Goal: Task Accomplishment & Management: Complete application form

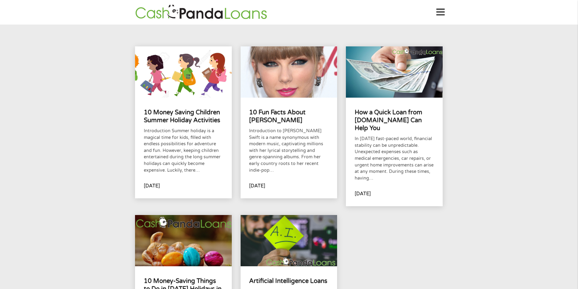
click at [443, 13] on icon at bounding box center [440, 12] width 8 height 15
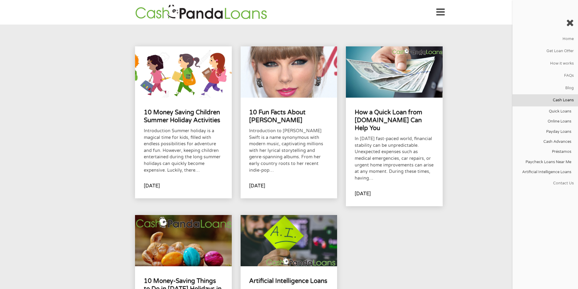
click at [567, 103] on link "Cash Loans" at bounding box center [545, 100] width 66 height 12
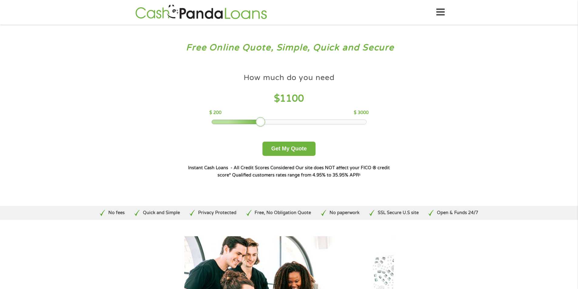
drag, startPoint x: 258, startPoint y: 123, endPoint x: 262, endPoint y: 123, distance: 4.3
click at [262, 123] on div at bounding box center [261, 122] width 10 height 10
drag, startPoint x: 263, startPoint y: 123, endPoint x: 267, endPoint y: 123, distance: 3.4
click at [267, 123] on div at bounding box center [266, 122] width 10 height 10
click at [295, 147] on button "Get My Quote" at bounding box center [288, 149] width 53 height 14
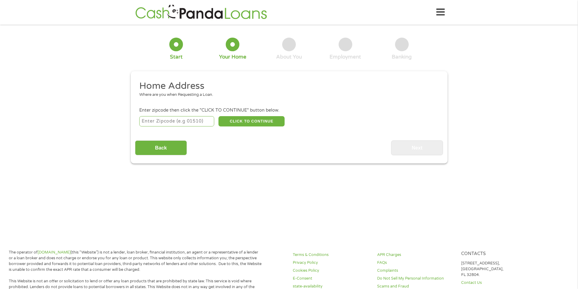
click at [199, 120] on input "number" at bounding box center [176, 121] width 75 height 10
type input "76148"
select select "[US_STATE]"
click at [256, 122] on button "CLICK TO CONTINUE" at bounding box center [251, 121] width 66 height 10
type input "76148"
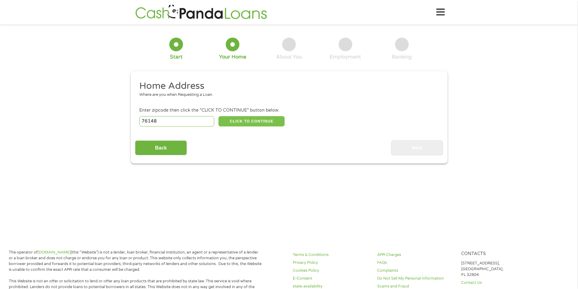
type input "[GEOGRAPHIC_DATA]"
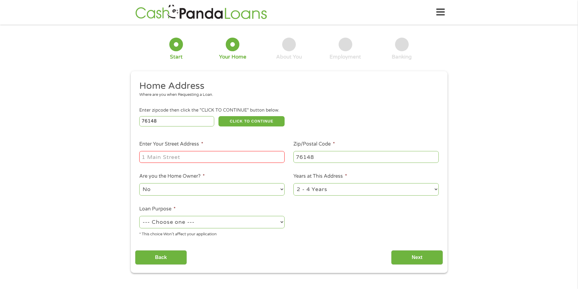
click at [216, 156] on input "Enter Your Street Address *" at bounding box center [211, 157] width 145 height 12
type input "[STREET_ADDRESS][PERSON_NAME]"
click at [280, 191] on select "No Yes" at bounding box center [211, 189] width 145 height 12
select select "yes"
click at [139, 183] on select "No Yes" at bounding box center [211, 189] width 145 height 12
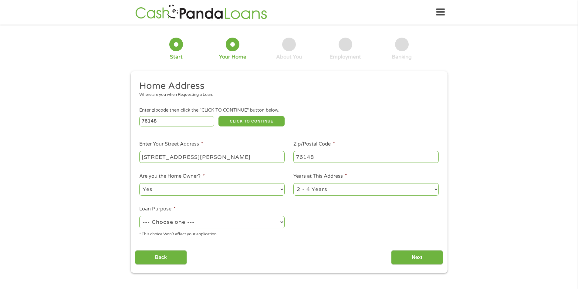
click at [335, 190] on select "1 Year or less 1 - 2 Years 2 - 4 Years Over 4 Years" at bounding box center [365, 189] width 145 height 12
select select "60months"
click at [293, 183] on select "1 Year or less 1 - 2 Years 2 - 4 Years Over 4 Years" at bounding box center [365, 189] width 145 height 12
click at [228, 221] on select "--- Choose one --- Pay Bills Debt Consolidation Home Improvement Major Purchase…" at bounding box center [211, 222] width 145 height 12
select select "shorttermcash"
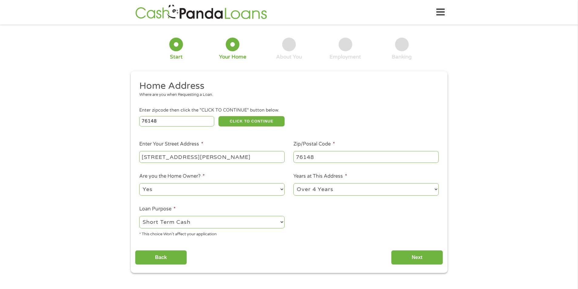
click at [139, 216] on select "--- Choose one --- Pay Bills Debt Consolidation Home Improvement Major Purchase…" at bounding box center [211, 222] width 145 height 12
click at [413, 259] on input "Next" at bounding box center [417, 257] width 52 height 15
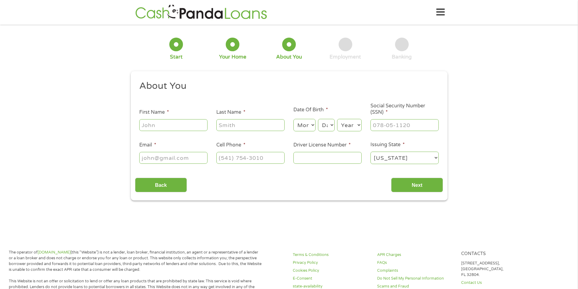
scroll to position [2, 2]
click at [186, 126] on input "First Name *" at bounding box center [173, 125] width 68 height 12
type input "[PERSON_NAME]"
type input "[EMAIL_ADDRESS][DOMAIN_NAME]"
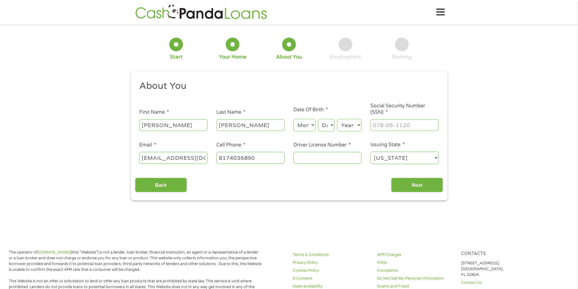
type input "[PHONE_NUMBER]"
click at [304, 124] on select "Month 1 2 3 4 5 6 7 8 9 10 11 12" at bounding box center [304, 125] width 22 height 12
select select "11"
click at [293, 119] on select "Month 1 2 3 4 5 6 7 8 9 10 11 12" at bounding box center [304, 125] width 22 height 12
click at [325, 126] on select "Day 1 2 3 4 5 6 7 8 9 10 11 12 13 14 15 16 17 18 19 20 21 22 23 24 25 26 27 28 …" at bounding box center [326, 125] width 16 height 12
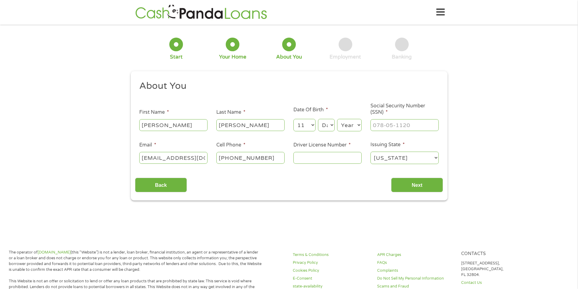
select select "29"
click at [318, 119] on select "Day 1 2 3 4 5 6 7 8 9 10 11 12 13 14 15 16 17 18 19 20 21 22 23 24 25 26 27 28 …" at bounding box center [326, 125] width 16 height 12
click at [348, 125] on select "Year [DATE] 2006 2005 2004 2003 2002 2001 2000 1999 1998 1997 1996 1995 1994 19…" at bounding box center [349, 125] width 25 height 12
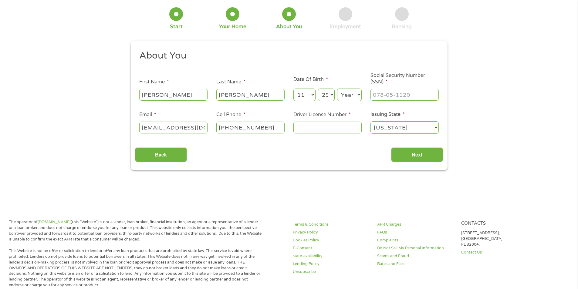
click at [347, 94] on select "Year [DATE] 2006 2005 2004 2003 2002 2001 2000 1999 1998 1997 1996 1995 1994 19…" at bounding box center [349, 95] width 25 height 12
select select "1990"
click at [337, 89] on select "Year [DATE] 2006 2005 2004 2003 2002 2001 2000 1999 1998 1997 1996 1995 1994 19…" at bounding box center [349, 95] width 25 height 12
click at [386, 96] on input "___-__-____" at bounding box center [404, 95] width 68 height 12
type input "645-22-2598"
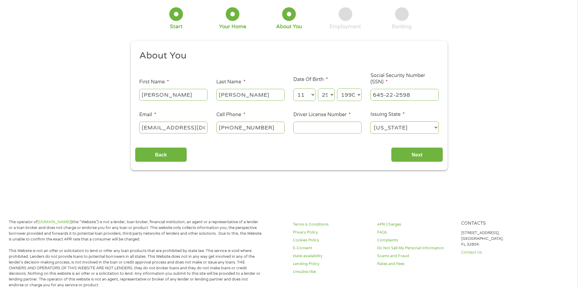
click at [316, 126] on input "Driver License Number *" at bounding box center [327, 128] width 68 height 12
type input "28228208"
click at [419, 155] on input "Next" at bounding box center [417, 154] width 52 height 15
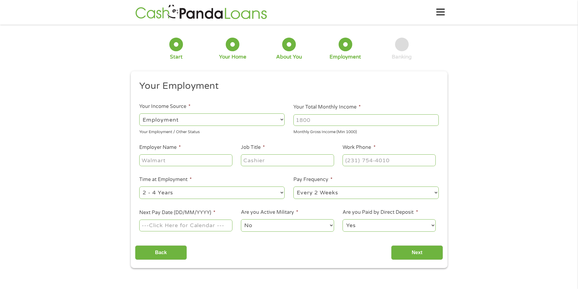
click at [267, 117] on select "--- Choose one --- Employment [DEMOGRAPHIC_DATA] Benefits" at bounding box center [211, 119] width 145 height 12
select select "selfEmployed"
click at [139, 113] on select "--- Choose one --- Employment [DEMOGRAPHIC_DATA] Benefits" at bounding box center [211, 119] width 145 height 12
click at [339, 121] on input "Your Total Monthly Income *" at bounding box center [365, 120] width 145 height 12
type input "6000"
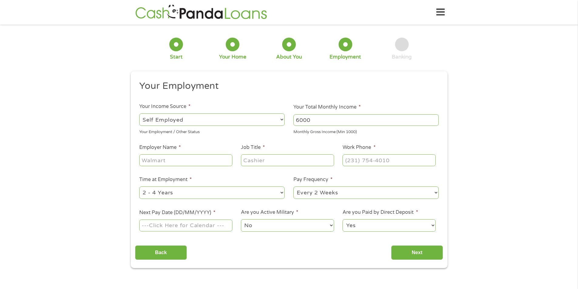
click at [187, 161] on input "Employer Name *" at bounding box center [185, 160] width 93 height 12
type input "uber"
click at [259, 161] on input "Job Title *" at bounding box center [287, 160] width 93 height 12
type input "driver"
click at [373, 162] on input "(___) ___-____" at bounding box center [389, 160] width 93 height 12
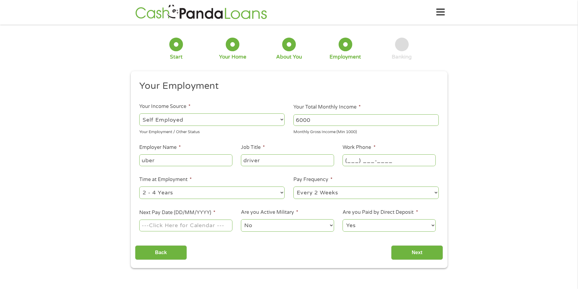
click at [353, 161] on input "(___) ___-____" at bounding box center [389, 160] width 93 height 12
click at [389, 160] on input "(__8) 179-1560" at bounding box center [389, 160] width 93 height 12
drag, startPoint x: 393, startPoint y: 160, endPoint x: 330, endPoint y: 157, distance: 63.8
click at [330, 157] on ul "Your Employment Your Income Source * --- Choose one --- Employment [DEMOGRAPHIC…" at bounding box center [289, 158] width 308 height 157
type input "[PHONE_NUMBER]"
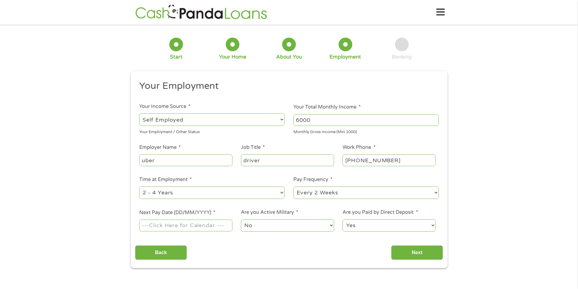
click at [336, 193] on select "--- Choose one --- Every 2 Weeks Every Week Monthly Semi-Monthly" at bounding box center [365, 193] width 145 height 12
select select "weekly"
click at [293, 187] on select "--- Choose one --- Every 2 Weeks Every Week Monthly Semi-Monthly" at bounding box center [365, 193] width 145 height 12
click at [195, 225] on input "Next Pay Date (DD/MM/YYYY) *" at bounding box center [185, 226] width 93 height 12
type input "[DATE]"
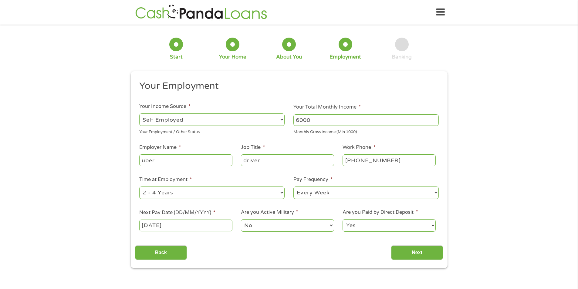
click at [299, 225] on select "No Yes" at bounding box center [287, 225] width 93 height 12
click at [352, 243] on div "Back Next" at bounding box center [289, 250] width 308 height 19
click at [406, 252] on input "Next" at bounding box center [417, 252] width 52 height 15
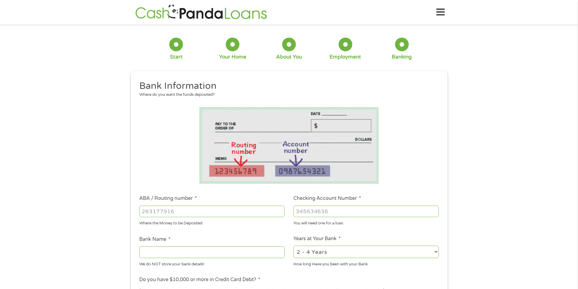
click at [197, 209] on input "ABA / Routing number *" at bounding box center [211, 212] width 145 height 12
click at [186, 211] on input "ABA / Routing number *" at bounding box center [211, 212] width 145 height 12
type input "031176110"
type input "CAPITAL ONE NA"
type input "031176110"
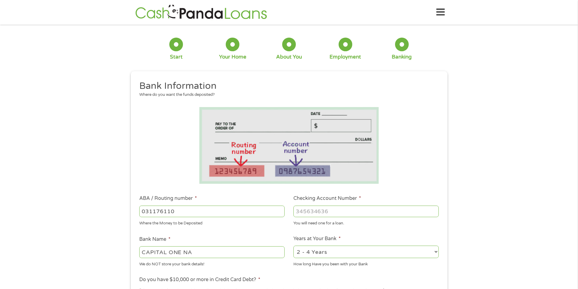
click at [319, 211] on input "Checking Account Number *" at bounding box center [365, 212] width 145 height 12
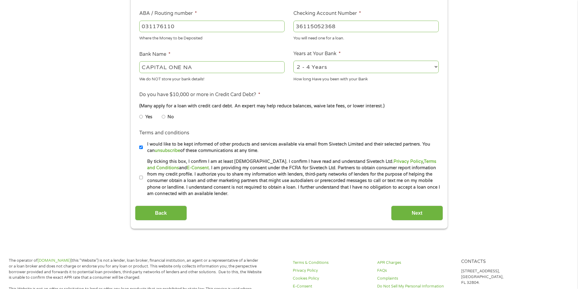
scroll to position [189, 0]
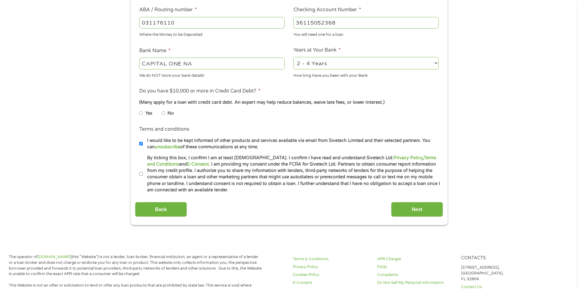
type input "36115052368"
click at [163, 114] on input "No" at bounding box center [164, 113] width 4 height 10
radio input "true"
click at [140, 174] on input "By ticking this box, I confirm I am at least [DEMOGRAPHIC_DATA]. I confirm I ha…" at bounding box center [141, 174] width 4 height 10
checkbox input "true"
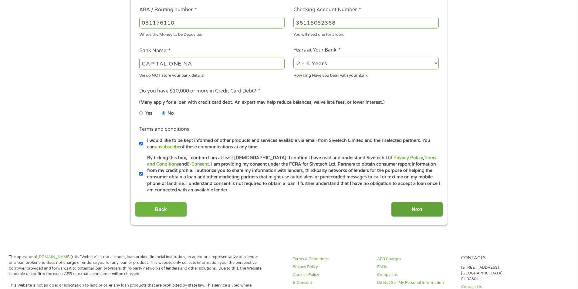
click at [414, 213] on input "Next" at bounding box center [417, 209] width 52 height 15
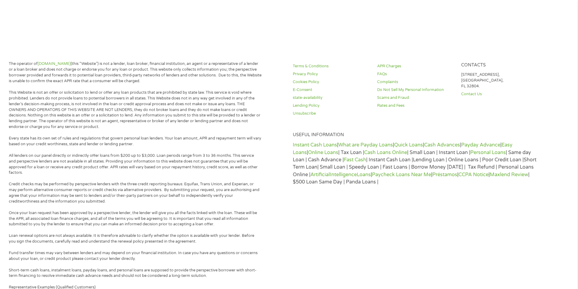
scroll to position [0, 0]
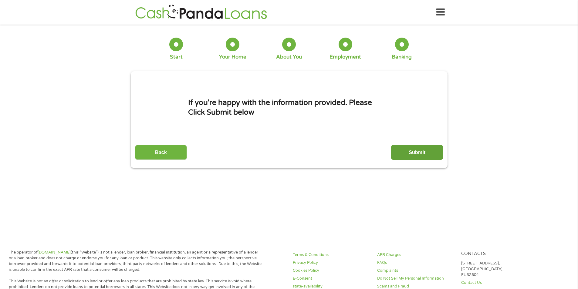
click at [405, 156] on input "Submit" at bounding box center [417, 152] width 52 height 15
